Goal: Task Accomplishment & Management: Use online tool/utility

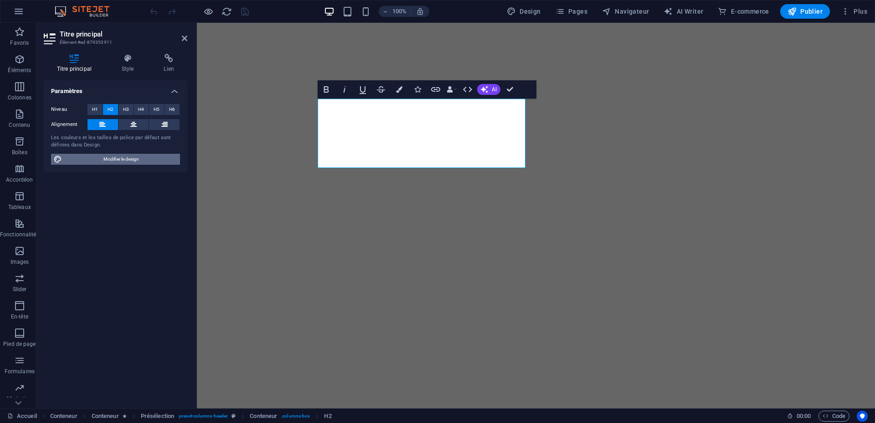
click at [110, 159] on span "Modifier le design" at bounding box center [121, 159] width 113 height 11
select select "px"
select select "400"
select select "px"
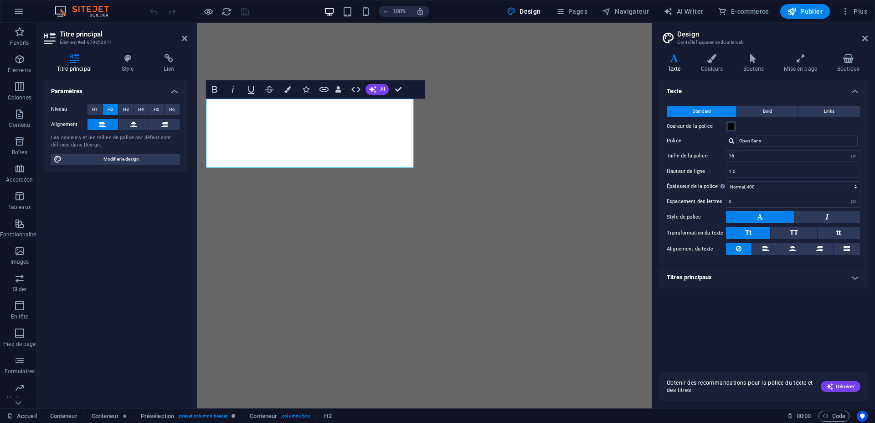
click at [716, 283] on h4 "Titres principaux" at bounding box center [764, 277] width 208 height 22
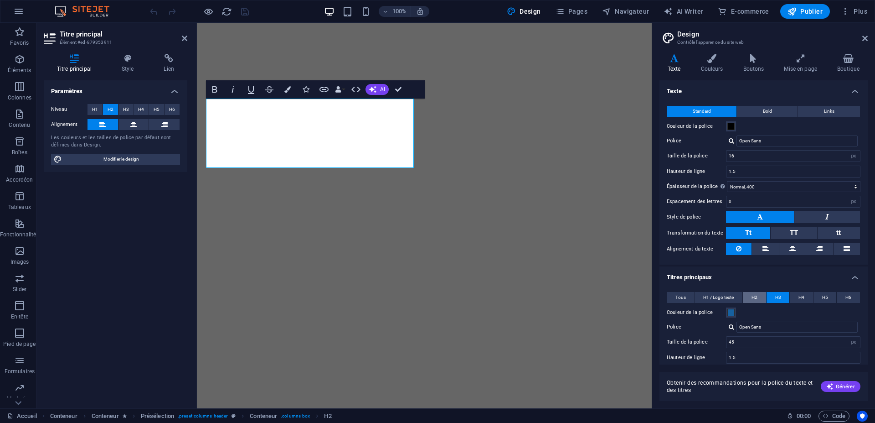
click at [756, 296] on span "H2" at bounding box center [755, 297] width 6 height 11
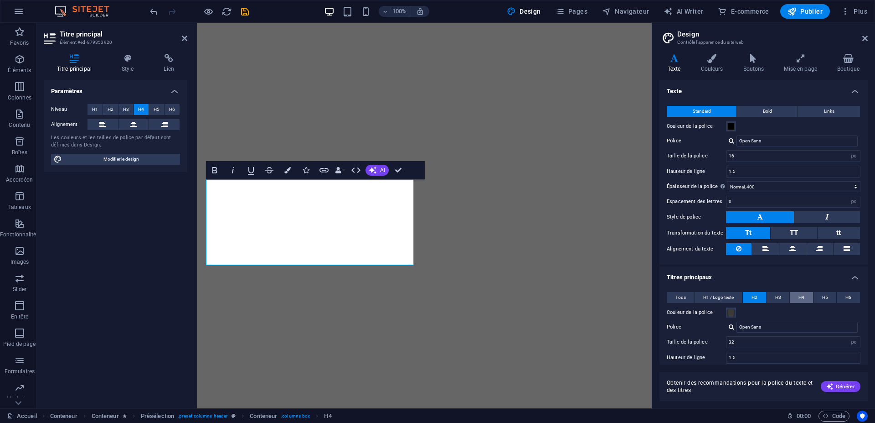
click at [799, 295] on span "H4" at bounding box center [802, 297] width 6 height 11
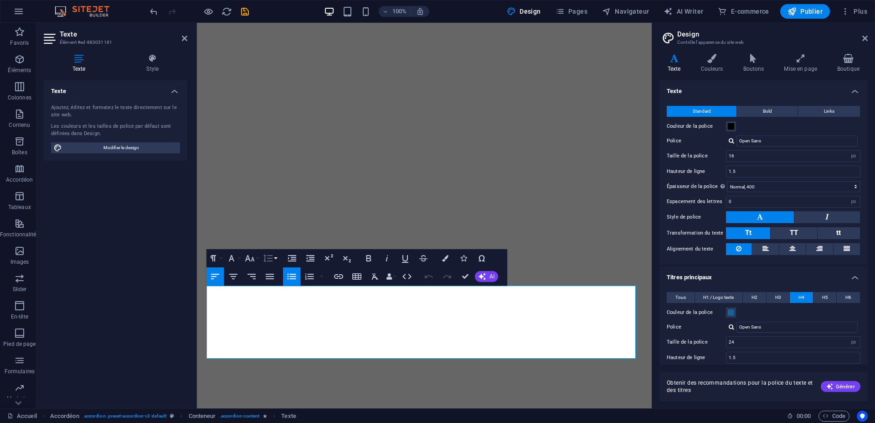
click at [274, 260] on button "Line Height" at bounding box center [269, 258] width 17 height 18
click at [276, 274] on link "Default" at bounding box center [281, 276] width 41 height 14
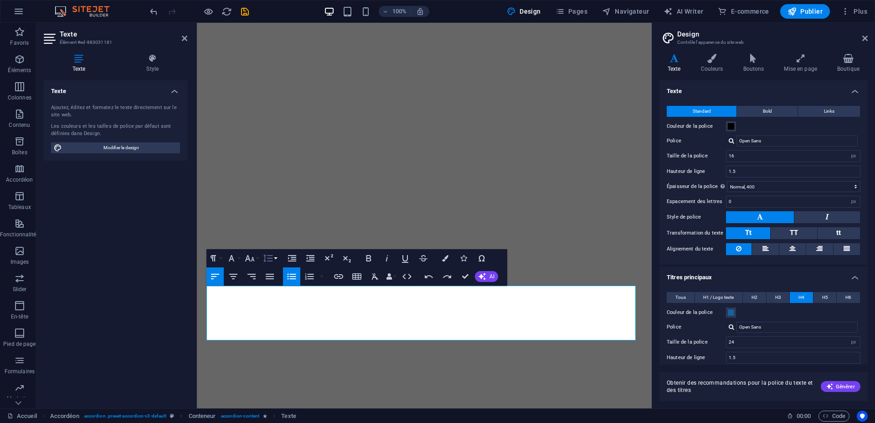
click at [276, 259] on button "Line Height" at bounding box center [269, 258] width 17 height 18
click at [274, 331] on link "Double" at bounding box center [281, 331] width 41 height 14
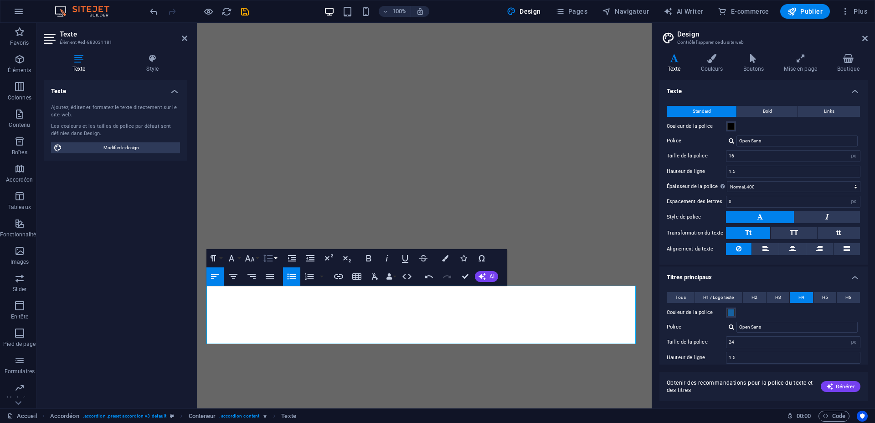
click at [274, 259] on button "Line Height" at bounding box center [269, 258] width 17 height 18
click at [276, 333] on link "Double" at bounding box center [281, 331] width 41 height 14
click at [243, 8] on icon "save" at bounding box center [245, 11] width 10 height 10
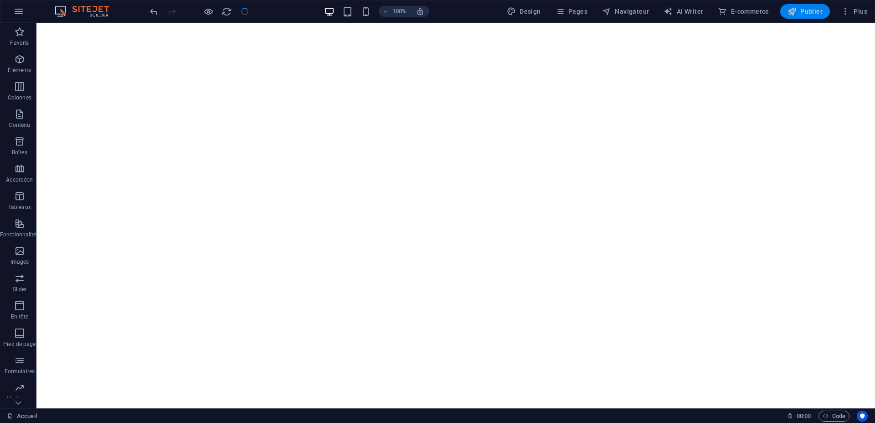
click at [805, 11] on span "Publier" at bounding box center [805, 11] width 35 height 9
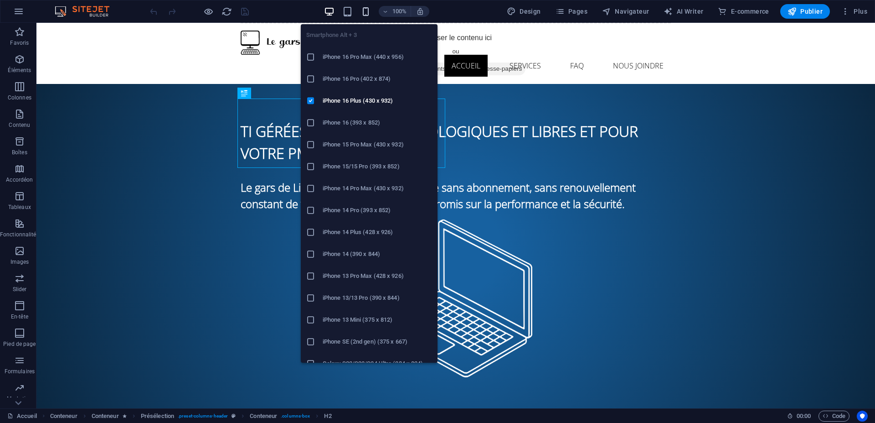
click at [366, 9] on icon "button" at bounding box center [366, 11] width 10 height 10
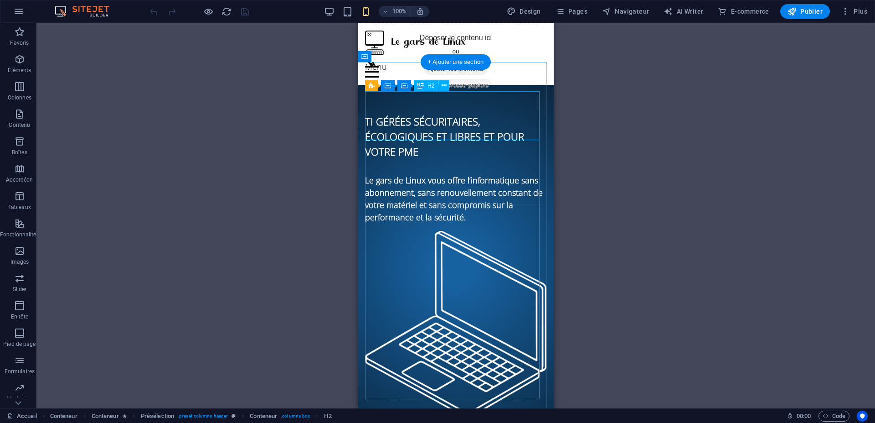
click at [432, 116] on div "TI gérées sécuritaires, écologiques et libres et pour votre PME" at bounding box center [455, 136] width 181 height 45
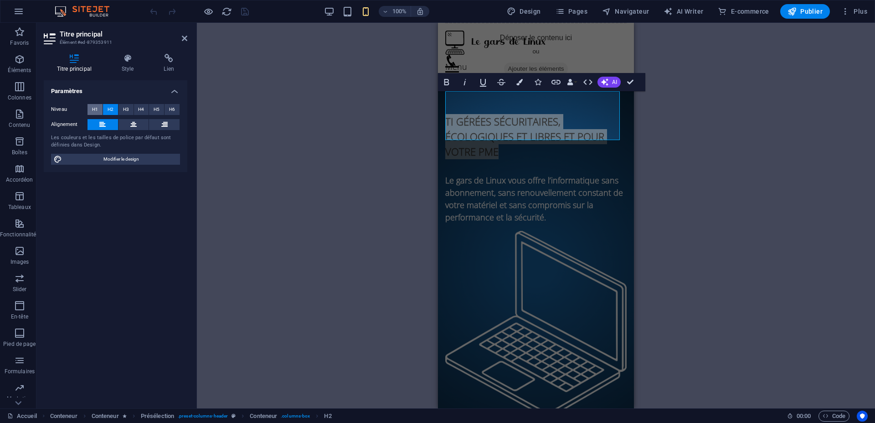
click at [93, 109] on span "H1" at bounding box center [95, 109] width 6 height 11
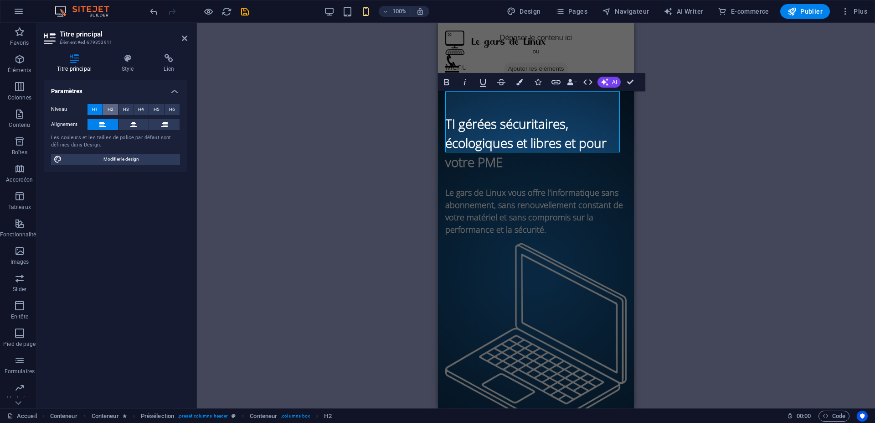
click at [111, 107] on span "H2" at bounding box center [111, 109] width 6 height 11
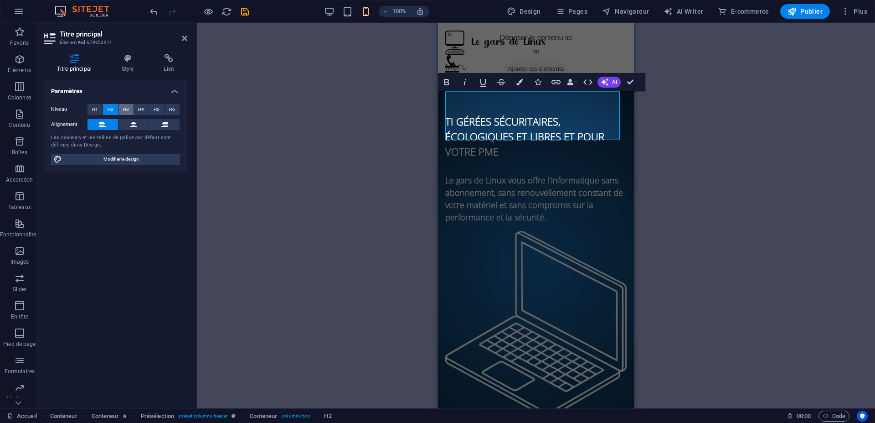
click at [129, 109] on span "H3" at bounding box center [126, 109] width 6 height 11
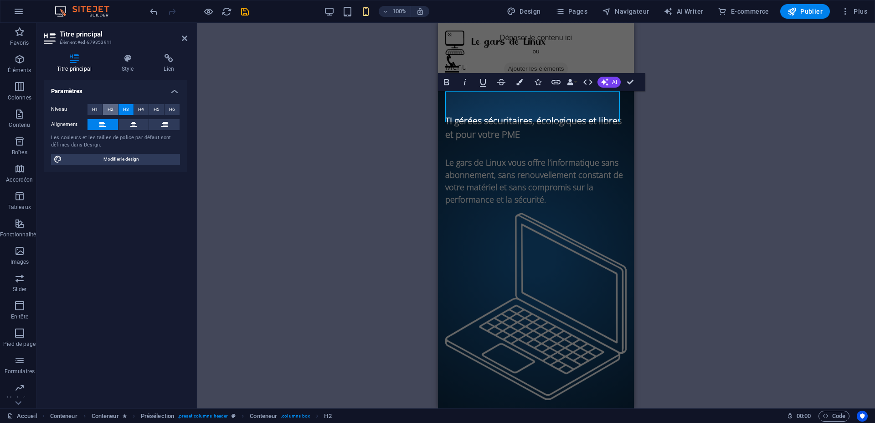
click at [106, 109] on button "H2" at bounding box center [110, 109] width 15 height 11
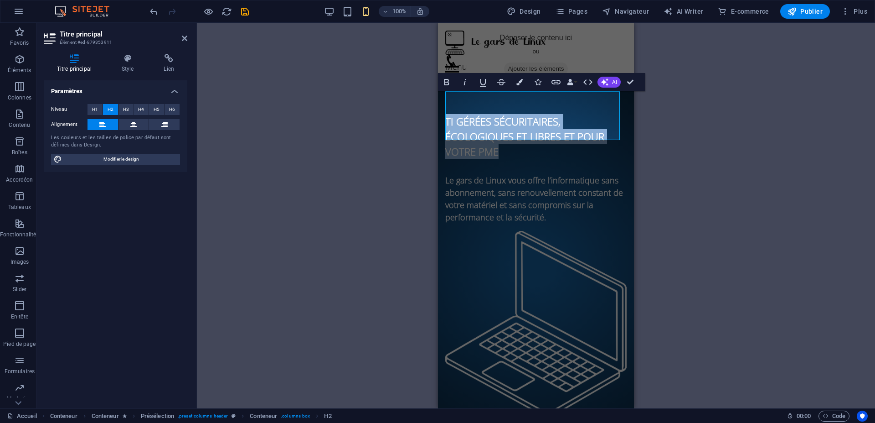
drag, startPoint x: 524, startPoint y: 132, endPoint x: 367, endPoint y: 83, distance: 164.8
click at [448, 79] on icon "button" at bounding box center [447, 82] width 5 height 6
click at [447, 74] on button "Bold" at bounding box center [446, 82] width 17 height 18
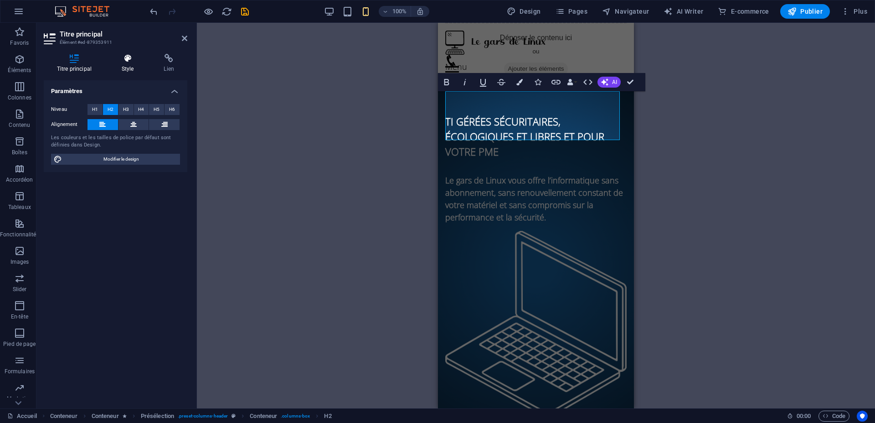
click at [123, 62] on icon at bounding box center [128, 58] width 39 height 9
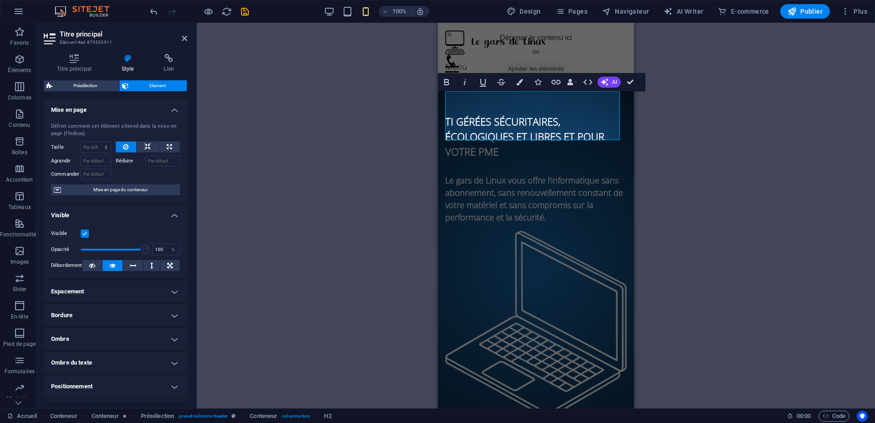
click at [91, 294] on h4 "Espacement" at bounding box center [116, 291] width 144 height 22
click at [91, 293] on h4 "Espacement" at bounding box center [116, 288] width 144 height 16
click at [173, 52] on div "Titre principal Style Lien Paramètres Niveau H1 H2 H3 H4 H5 H6 Alignement Les c…" at bounding box center [115, 228] width 158 height 362
click at [172, 60] on icon at bounding box center [169, 58] width 36 height 9
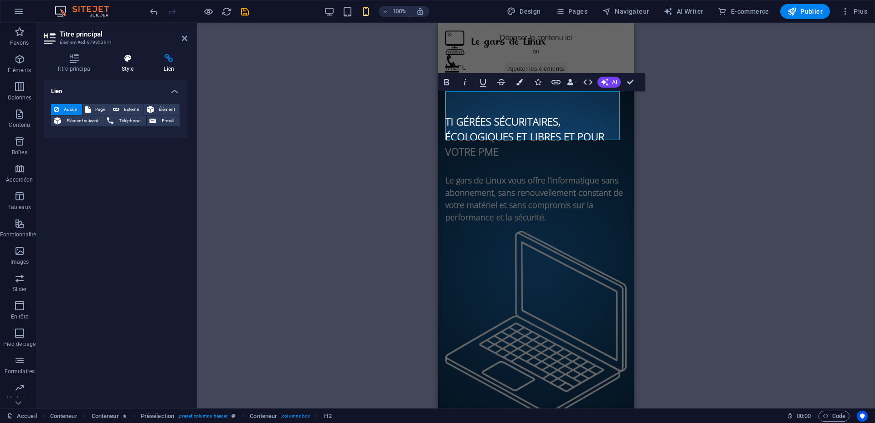
click at [120, 66] on h4 "Style" at bounding box center [130, 63] width 42 height 19
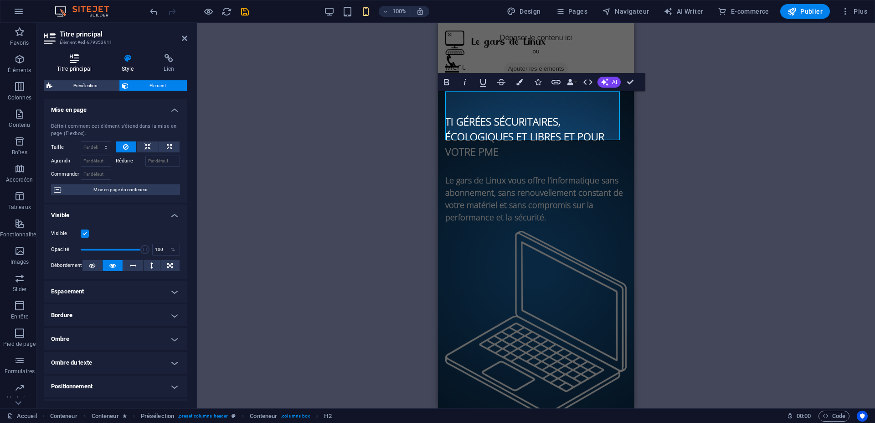
click at [73, 54] on icon at bounding box center [74, 58] width 61 height 9
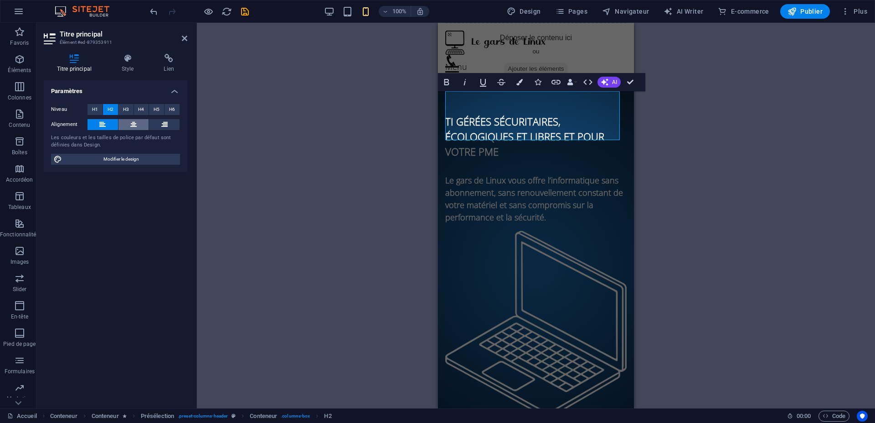
click at [133, 127] on icon at bounding box center [133, 124] width 6 height 11
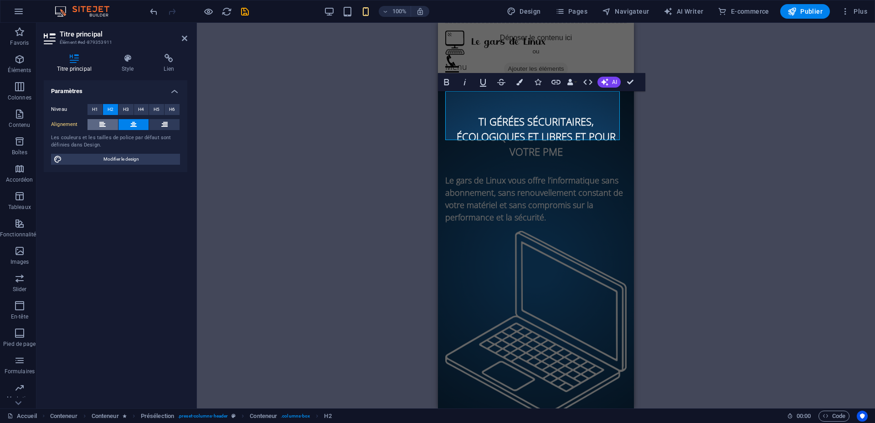
click at [98, 125] on button at bounding box center [103, 124] width 31 height 11
click at [136, 120] on icon at bounding box center [133, 124] width 6 height 11
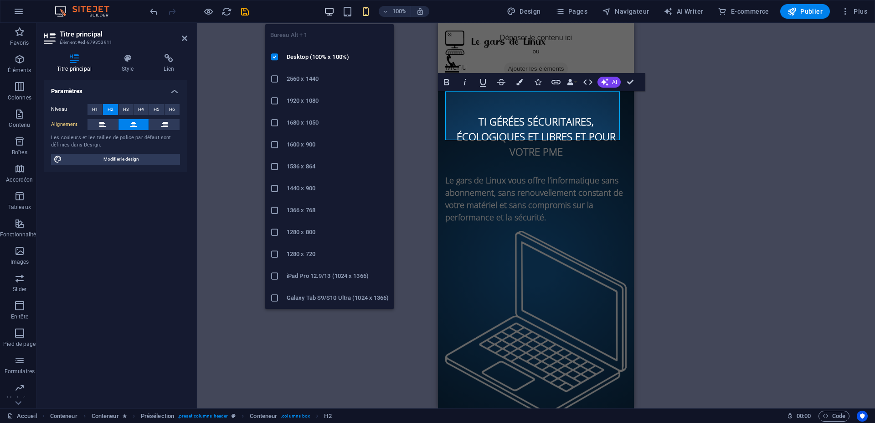
click at [330, 8] on icon "button" at bounding box center [329, 11] width 10 height 10
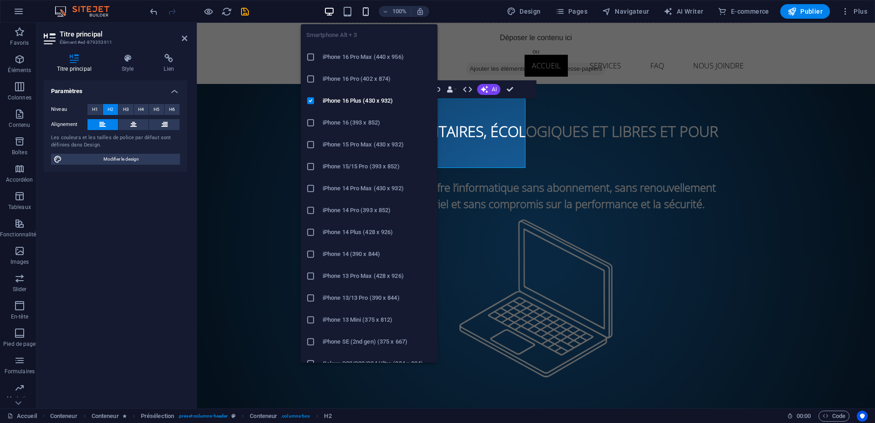
click at [370, 8] on icon "button" at bounding box center [366, 11] width 10 height 10
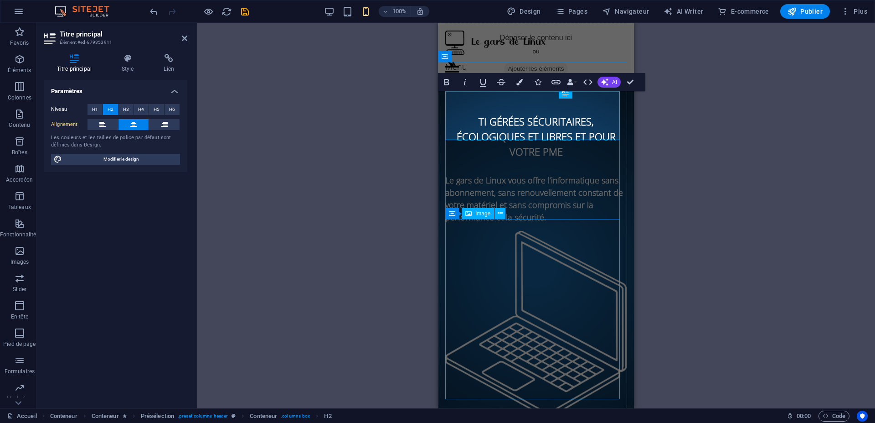
click at [471, 256] on figure at bounding box center [535, 324] width 181 height 187
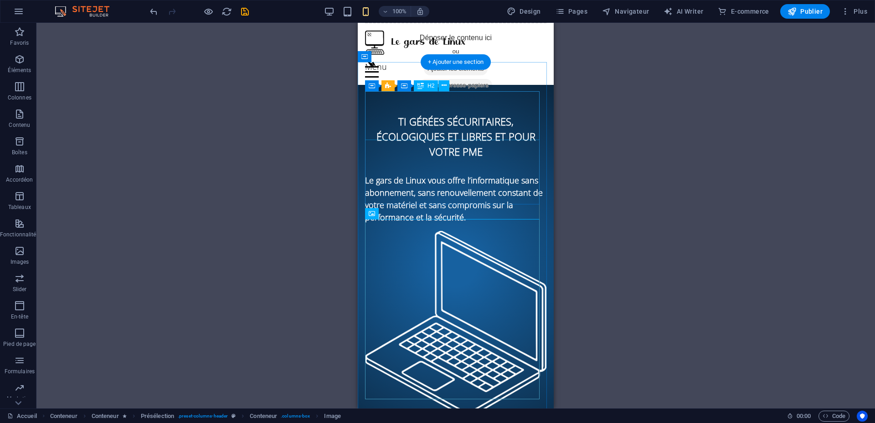
click at [446, 114] on div "TI gérées sécuritaires, écologiques et libres et pour votre PME" at bounding box center [455, 136] width 181 height 45
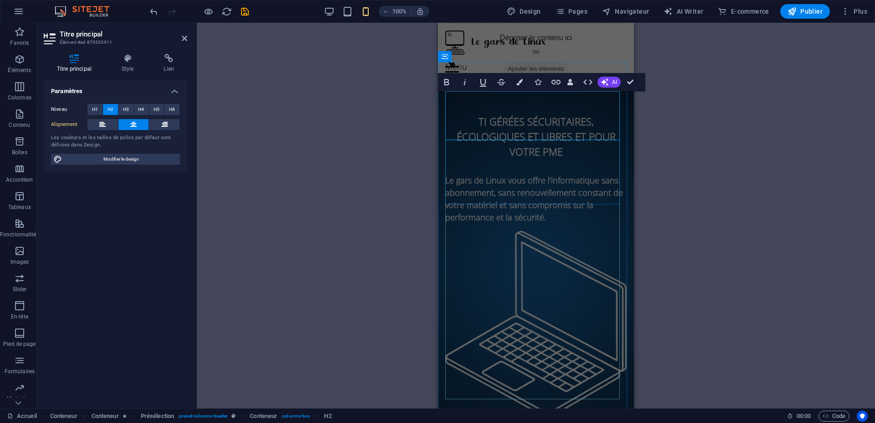
click at [446, 114] on div "TI gérées sécuritaires, écologiques et libres et pour votre PME Le gars de Linu…" at bounding box center [535, 168] width 181 height 109
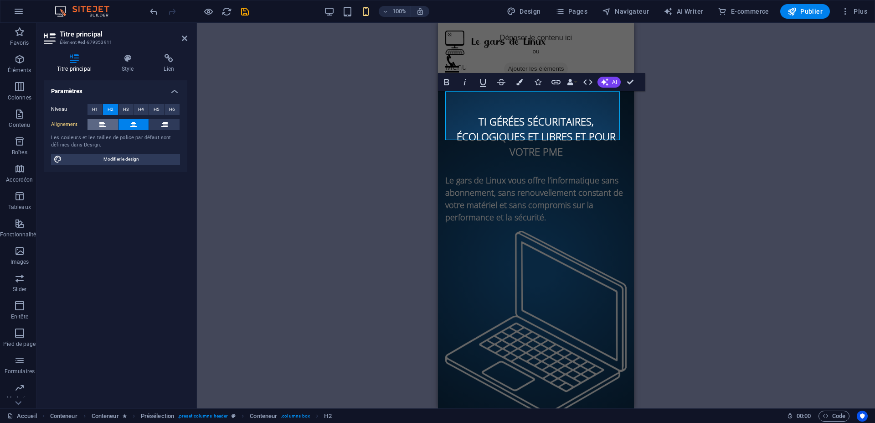
click at [105, 121] on icon at bounding box center [102, 124] width 6 height 11
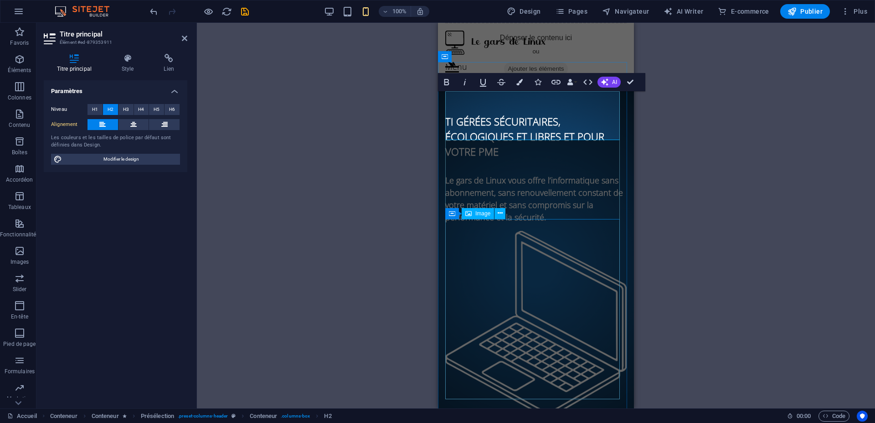
click at [482, 249] on figure at bounding box center [535, 324] width 181 height 187
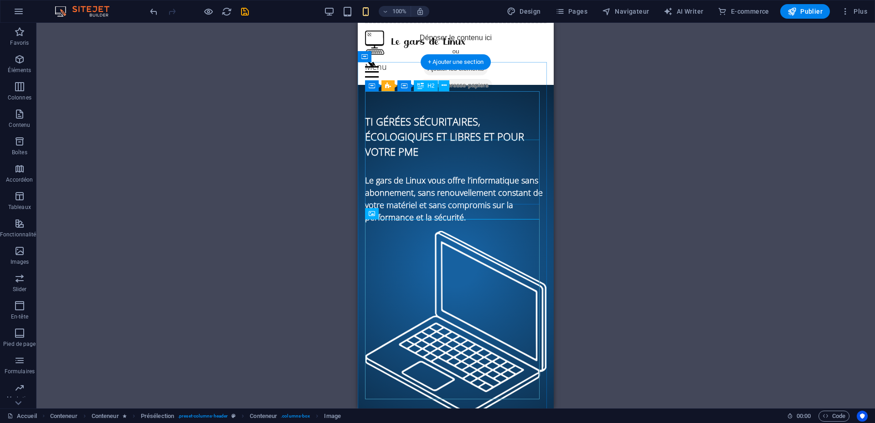
click at [406, 116] on div "TI gérées sécuritaires, écologiques et libres et pour votre PME" at bounding box center [455, 136] width 181 height 45
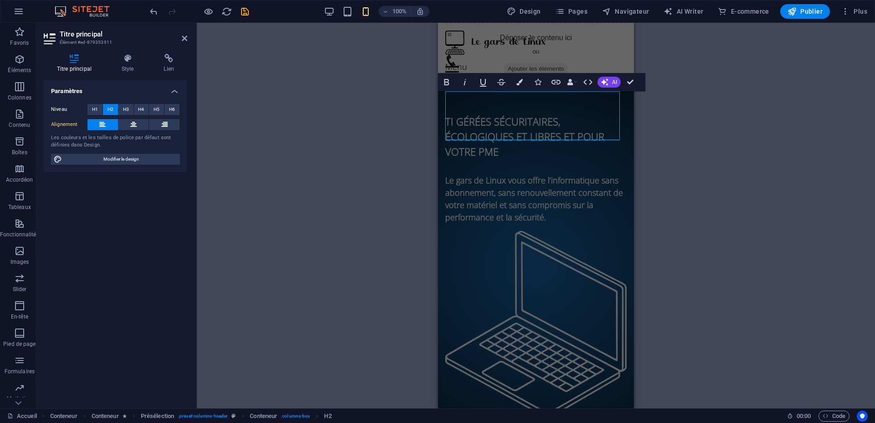
click at [406, 116] on div "Conteneur Présélection Conteneur H2 Conteneur Conteneur Conteneur Présélection …" at bounding box center [536, 215] width 678 height 385
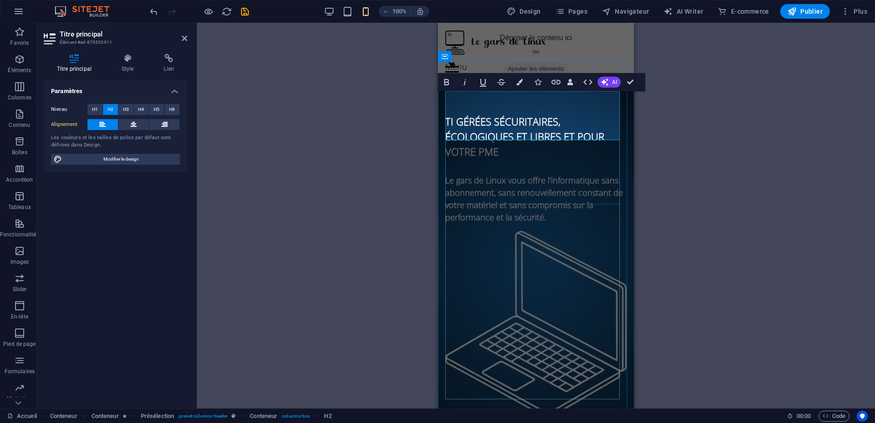
click at [526, 123] on h2 "TI gérées sécuritaires, écologiques et libres et pour votre PME" at bounding box center [535, 136] width 181 height 45
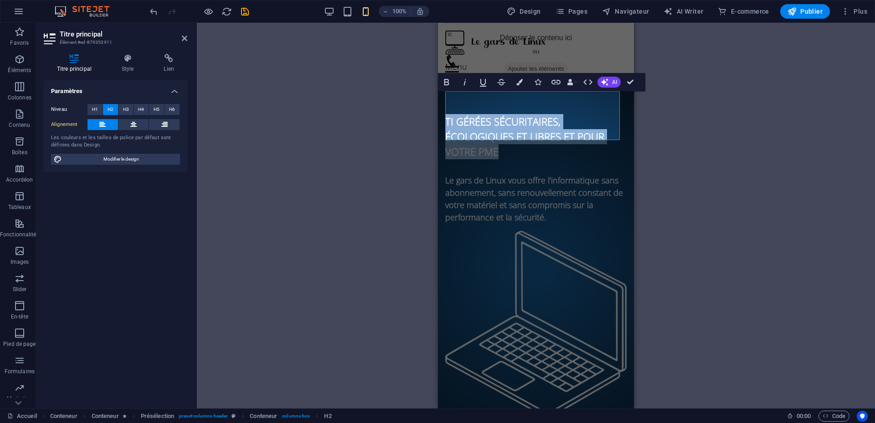
drag, startPoint x: 513, startPoint y: 129, endPoint x: 872, endPoint y: 111, distance: 359.3
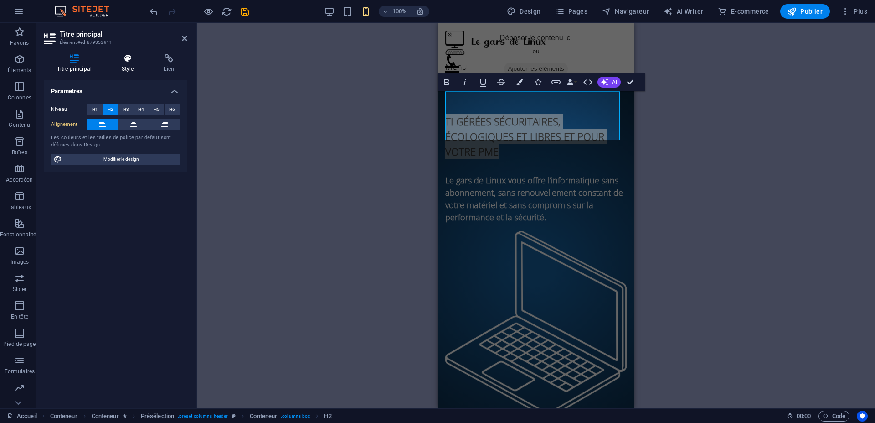
click at [123, 65] on h4 "Style" at bounding box center [130, 63] width 42 height 19
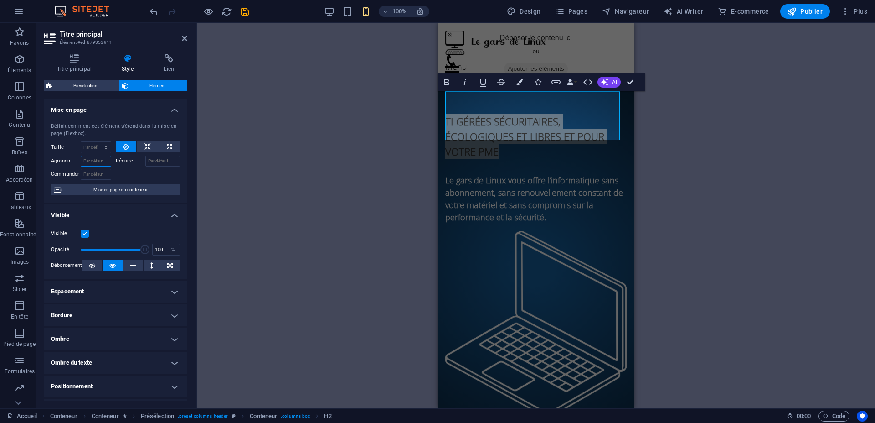
click at [97, 163] on input "Agrandir" at bounding box center [96, 160] width 31 height 11
click at [106, 160] on input "Agrandir" at bounding box center [96, 160] width 31 height 11
select select "%"
click at [97, 142] on select "Par défaut auto px % 1/1 1/2 1/3 1/4 1/5 1/6 1/7 1/8 1/9 1/10" at bounding box center [96, 147] width 30 height 11
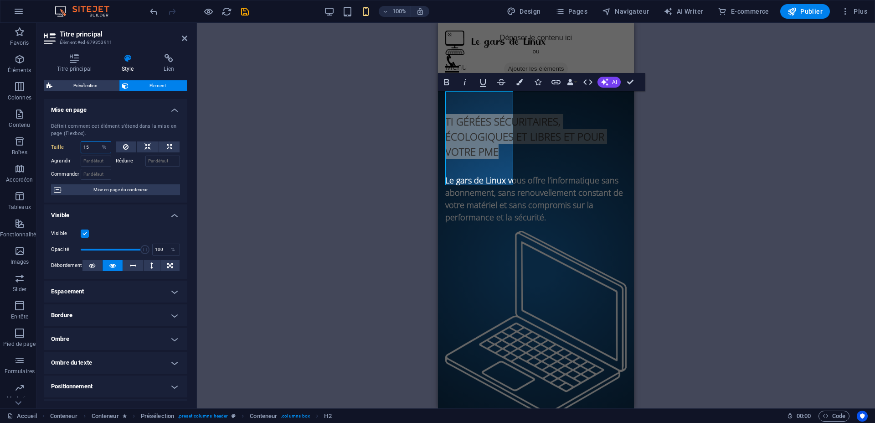
click at [90, 149] on input "15" at bounding box center [96, 147] width 30 height 11
type input "150"
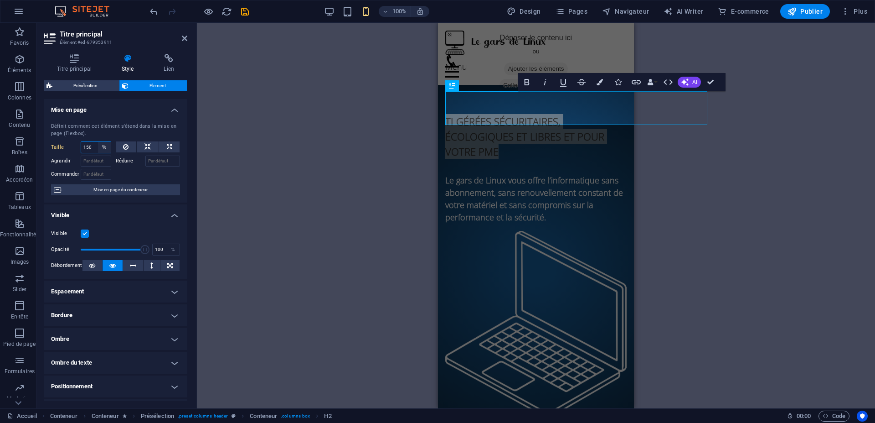
select select "3t398t5m6po"
click at [98, 142] on select "Par défaut auto px % 1/1 1/2 1/3 1/4 1/5 1/6 1/7 1/8 1/9 1/10" at bounding box center [104, 147] width 13 height 11
select select "DISABLED_OPTION_VALUE"
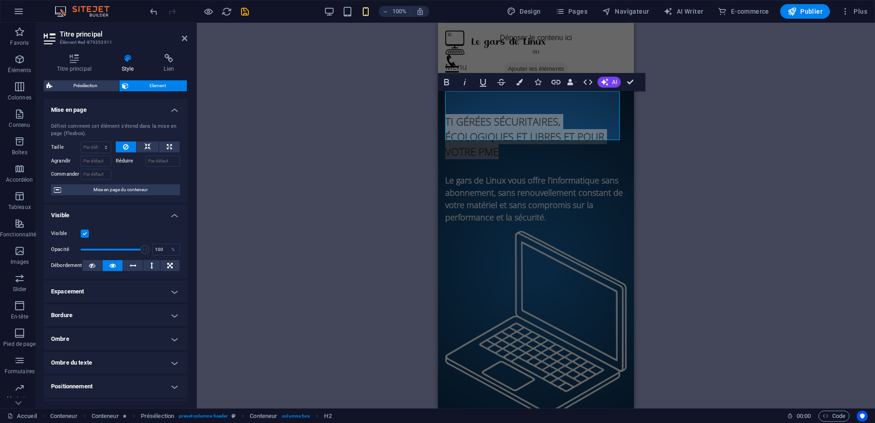
click at [75, 111] on h4 "Mise en page" at bounding box center [116, 107] width 144 height 16
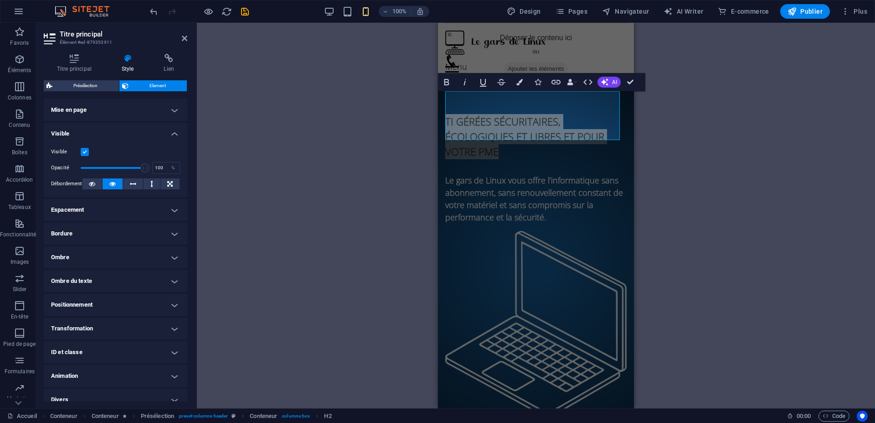
click at [62, 131] on h4 "Visible" at bounding box center [116, 131] width 144 height 16
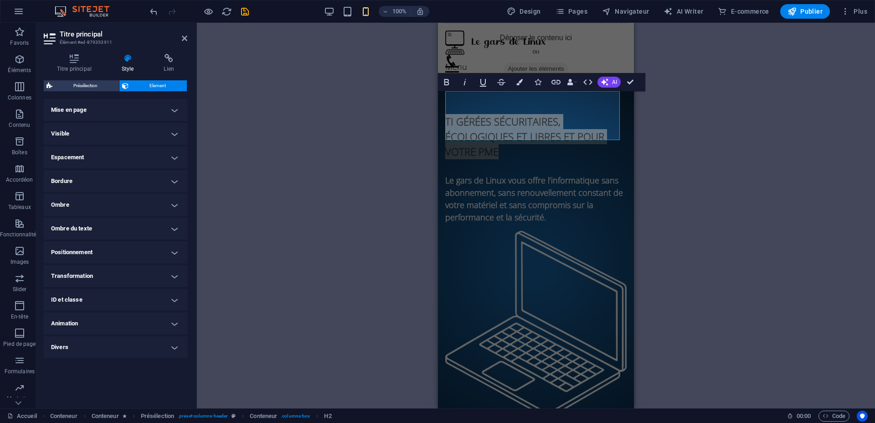
click at [81, 255] on h4 "Positionnement" at bounding box center [116, 252] width 144 height 22
click at [81, 254] on h4 "Positionnement" at bounding box center [116, 249] width 144 height 16
click at [79, 275] on h4 "Transformation" at bounding box center [116, 276] width 144 height 22
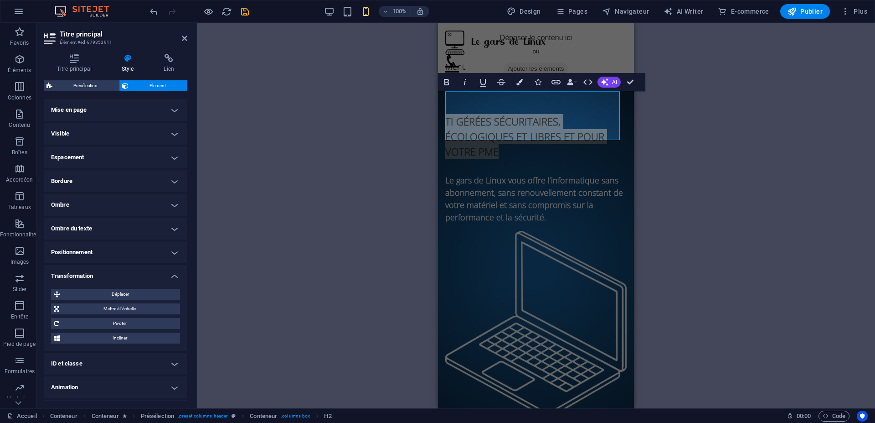
scroll to position [21, 0]
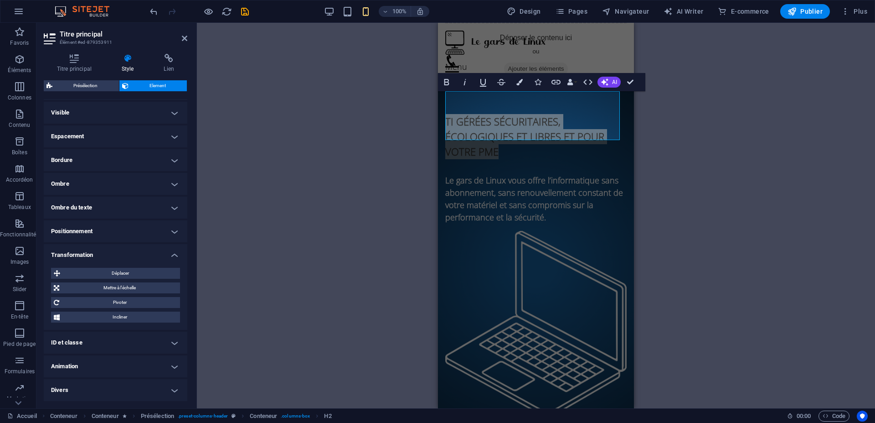
click at [75, 394] on h4 "Divers" at bounding box center [116, 390] width 144 height 22
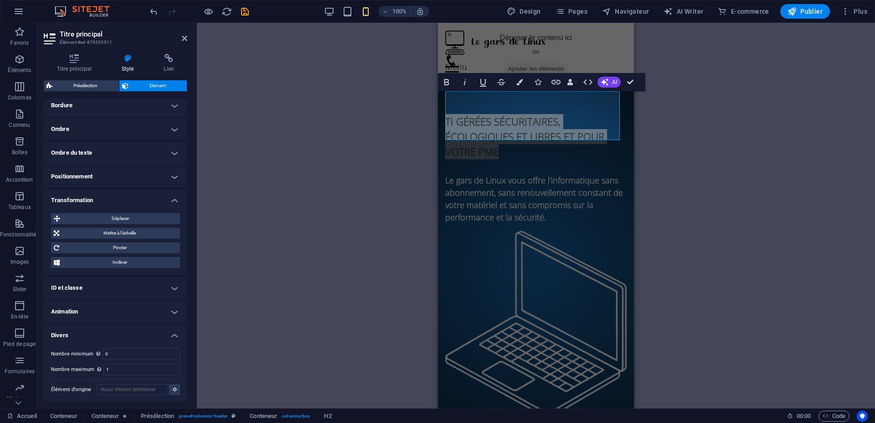
scroll to position [78, 0]
click at [107, 231] on span "Mettre à l'échelle" at bounding box center [119, 231] width 115 height 11
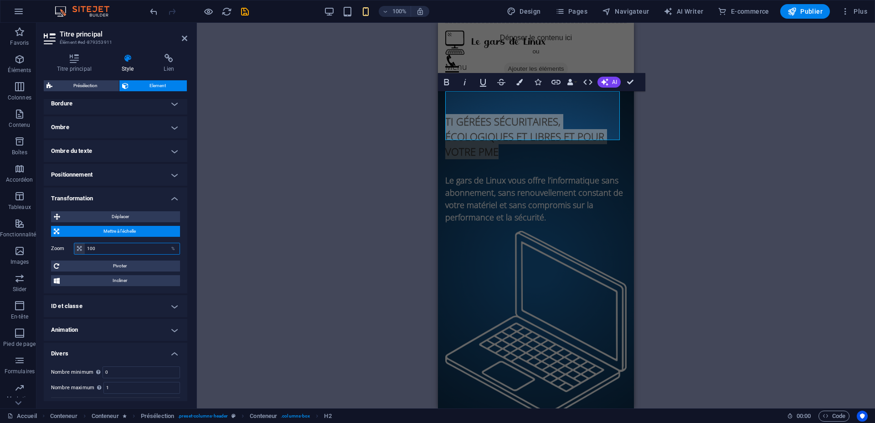
click at [102, 253] on input "100" at bounding box center [132, 248] width 95 height 11
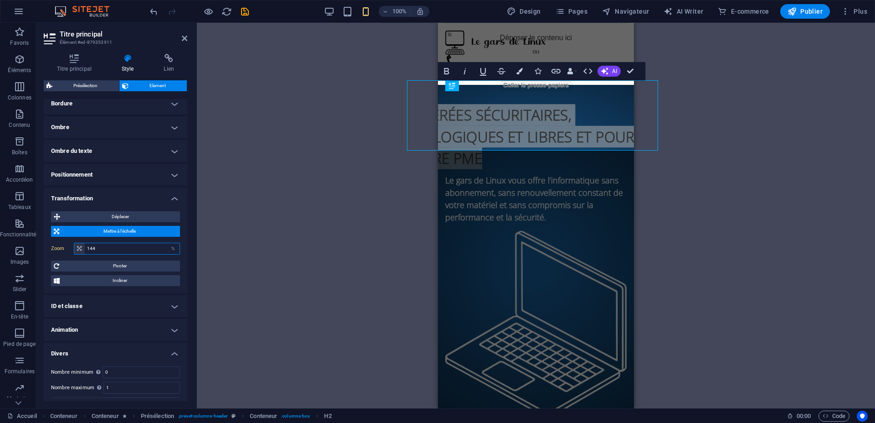
type input "100"
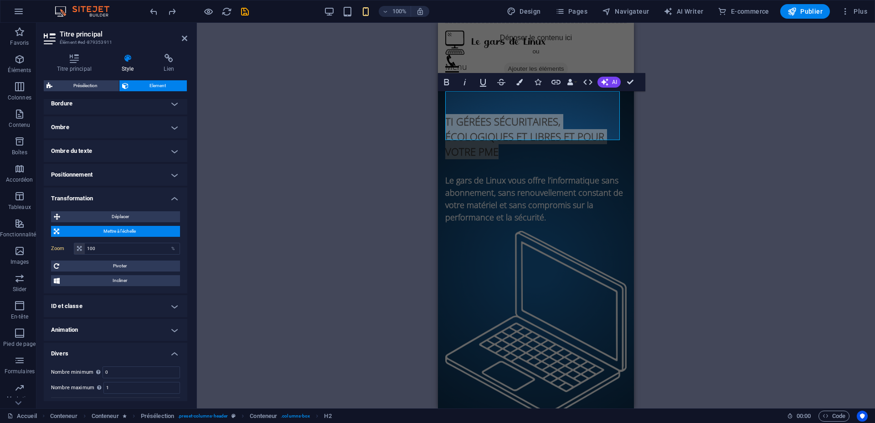
click at [78, 198] on h4 "Transformation" at bounding box center [116, 195] width 144 height 16
